Goal: Task Accomplishment & Management: Complete application form

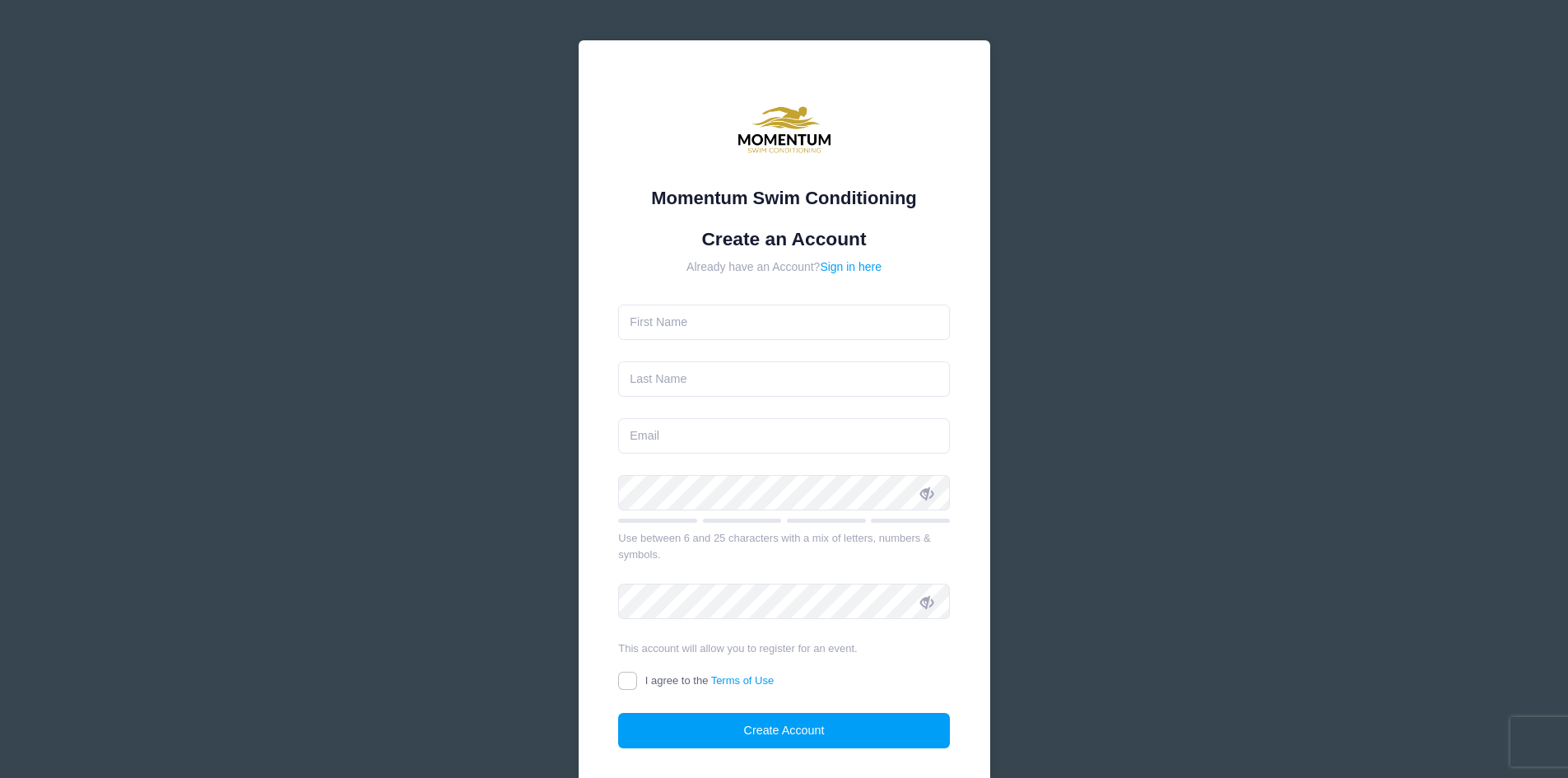
click at [725, 300] on form "Create an Account Already have an Account? Sign in here Use between 6 and 25 ch…" at bounding box center [784, 489] width 332 height 521
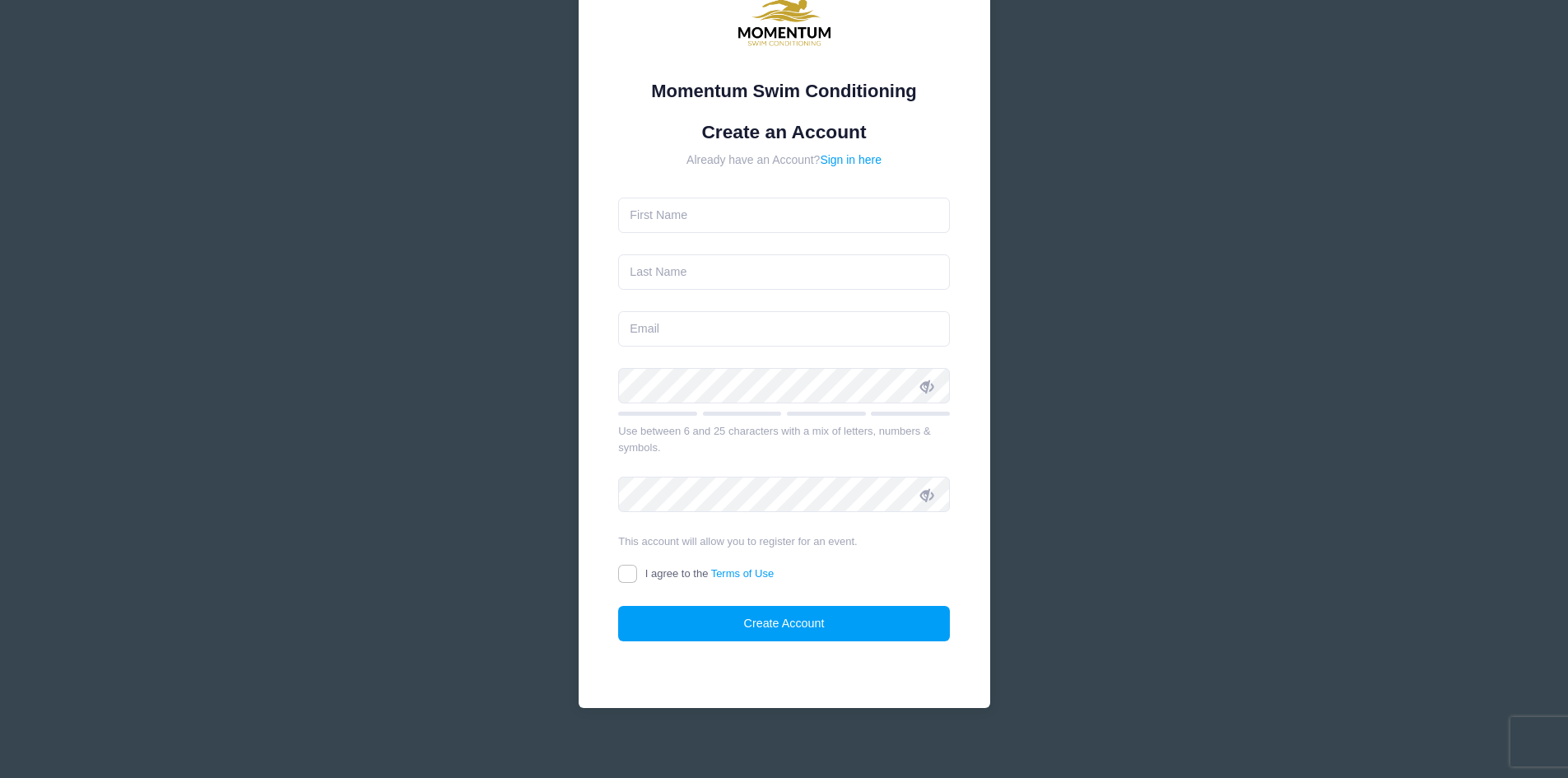
scroll to position [118, 0]
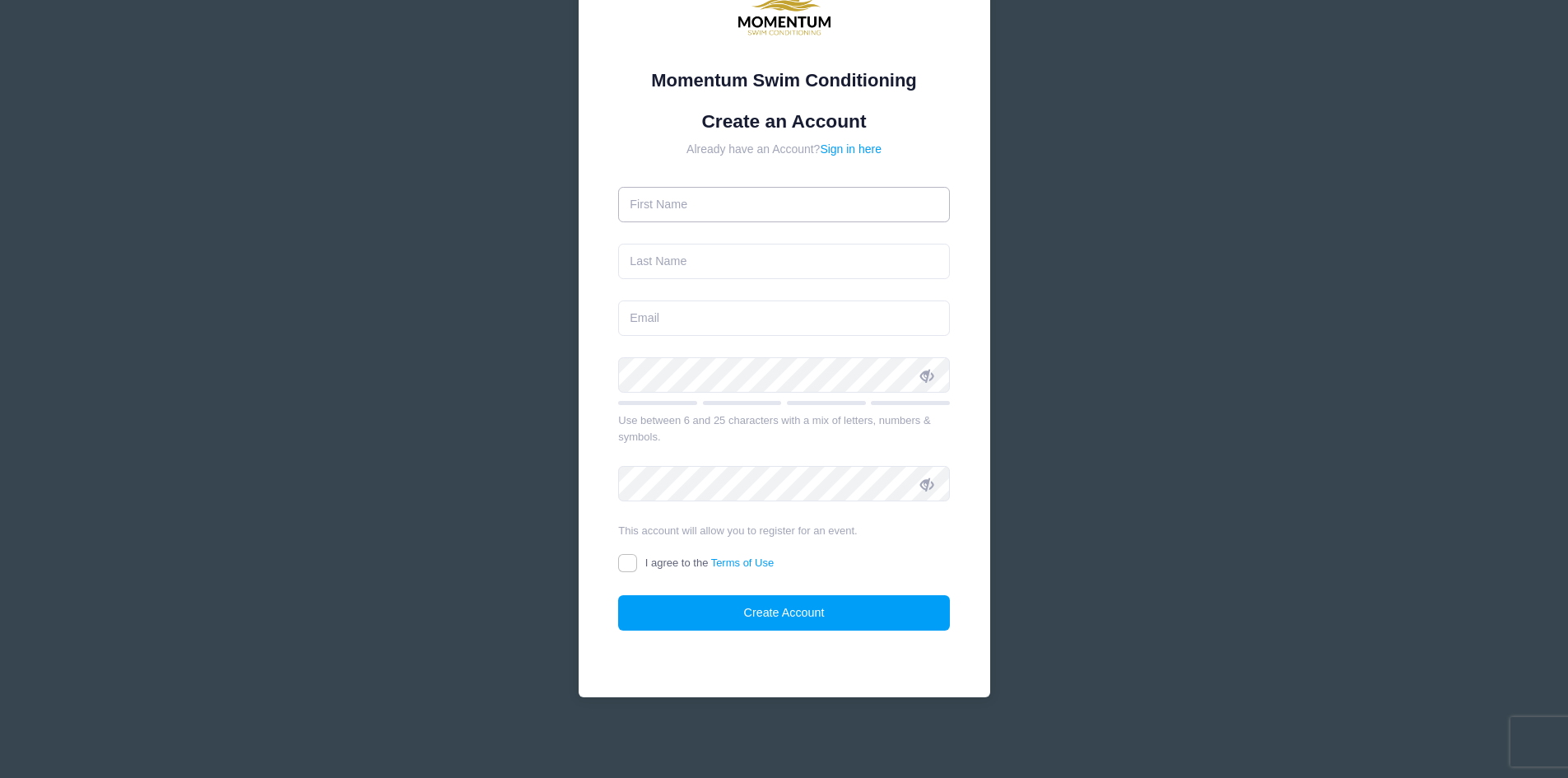
click at [732, 199] on input "text" at bounding box center [784, 204] width 332 height 35
type input "[PERSON_NAME]"
type input "[PERSON_NAME][EMAIL_ADDRESS][PERSON_NAME][DOMAIN_NAME]"
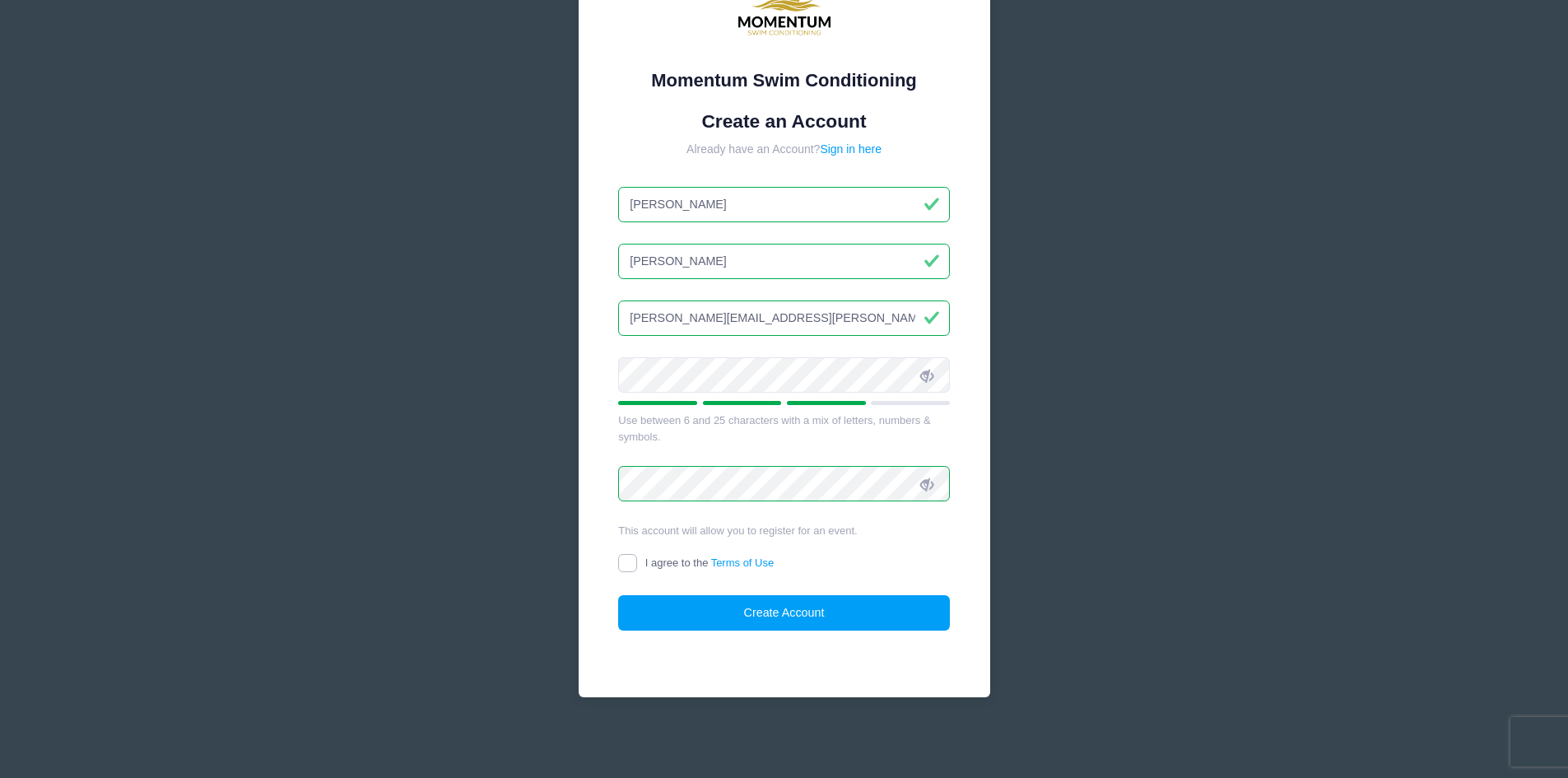
click at [620, 562] on input "I agree to the Terms of Use" at bounding box center [627, 563] width 19 height 19
checkbox input "true"
click at [771, 607] on button "Create Account" at bounding box center [784, 612] width 332 height 35
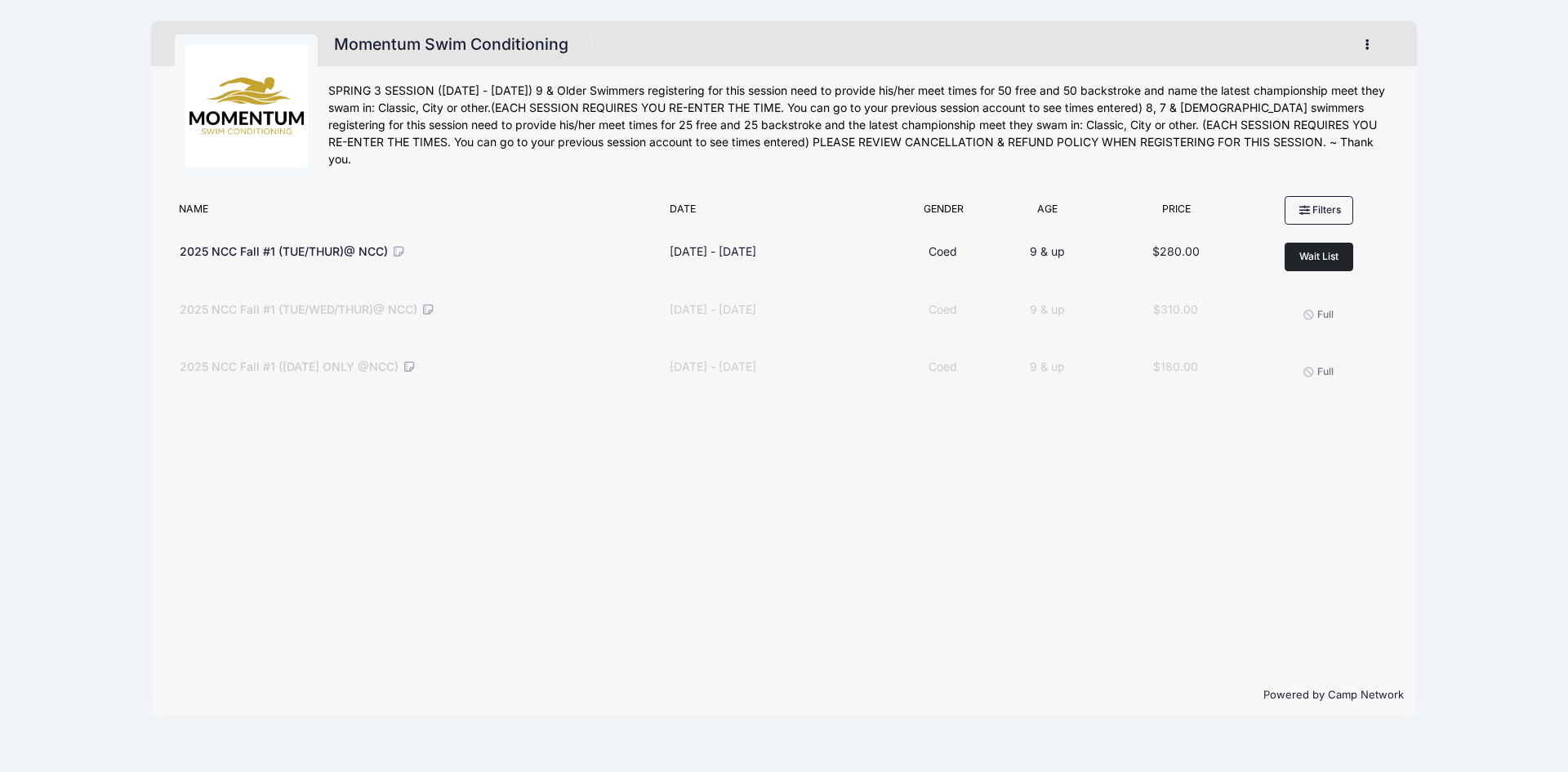
click at [1376, 44] on button "button" at bounding box center [1371, 45] width 44 height 29
click at [1478, 87] on div "Momentum Swim Conditioning Register My Account Logout" at bounding box center [784, 368] width 1519 height 737
